Goal: Contribute content

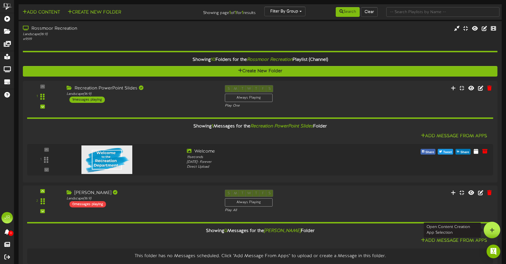
click at [494, 231] on icon at bounding box center [492, 229] width 5 height 5
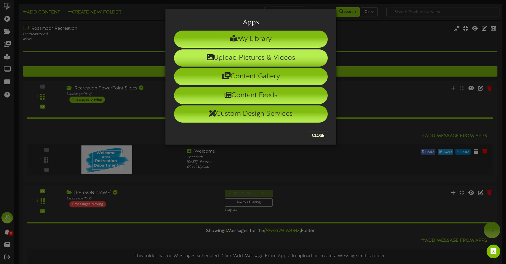
click at [275, 54] on li "Upload Pictures & Videos" at bounding box center [251, 57] width 154 height 17
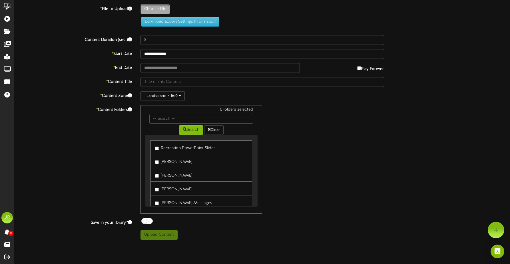
type input "**********"
type input "FallPrevention2025revel"
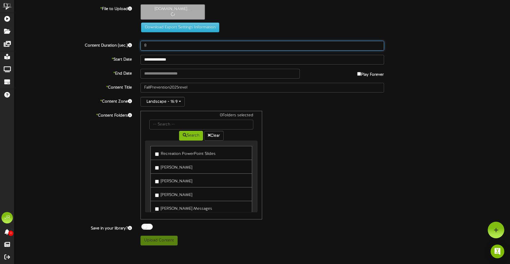
click at [168, 47] on input "8" at bounding box center [263, 46] width 244 height 10
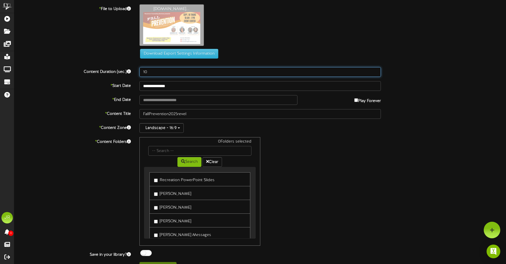
type input "10"
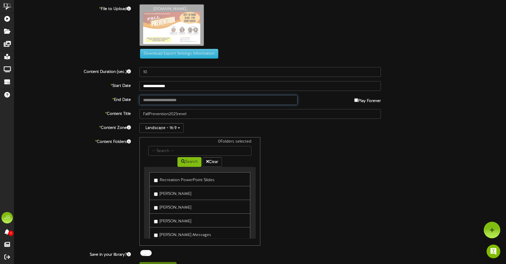
click at [175, 100] on input "text" at bounding box center [218, 100] width 158 height 10
type input "**********"
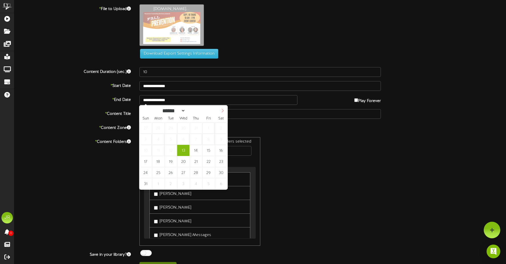
select select "*"
click at [222, 110] on icon at bounding box center [222, 111] width 2 height 4
type input "**********"
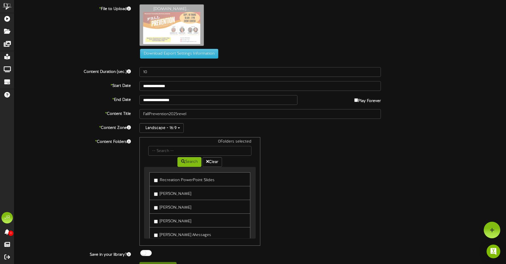
click at [325, 147] on div "0 Folders selected Search Clear Recreation PowerPoint Slides [PERSON_NAME] [PER…" at bounding box center [260, 191] width 250 height 109
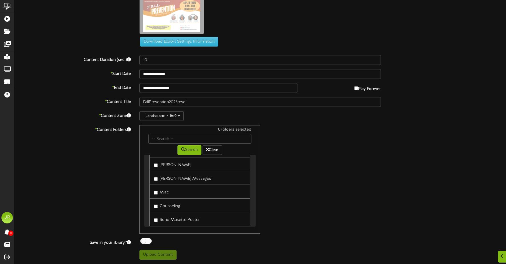
scroll to position [55, 0]
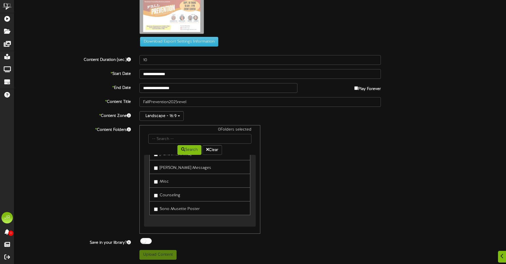
click at [176, 196] on label "Counseling" at bounding box center [167, 195] width 26 height 8
click at [150, 242] on div at bounding box center [145, 241] width 11 height 6
click at [158, 254] on button "Upload Content" at bounding box center [157, 255] width 37 height 10
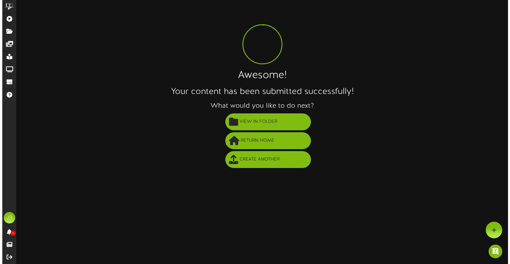
scroll to position [0, 0]
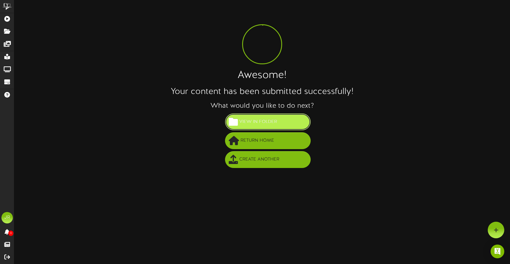
click at [285, 127] on button "View in Folder" at bounding box center [268, 121] width 86 height 17
